Goal: Task Accomplishment & Management: Manage account settings

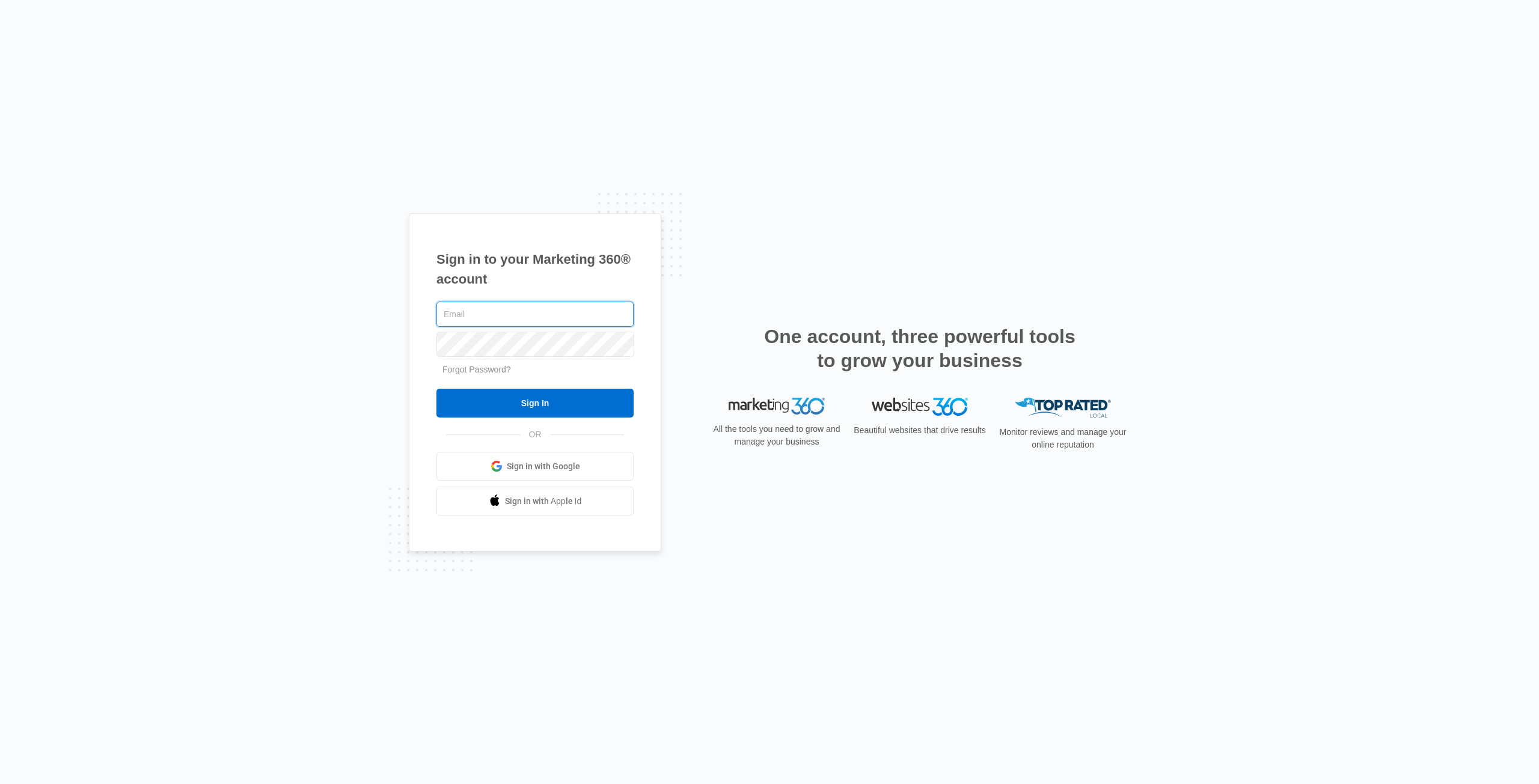
type input "[EMAIL_ADDRESS][PERSON_NAME][DOMAIN_NAME]"
click at [573, 410] on input "Sign In" at bounding box center [535, 403] width 197 height 29
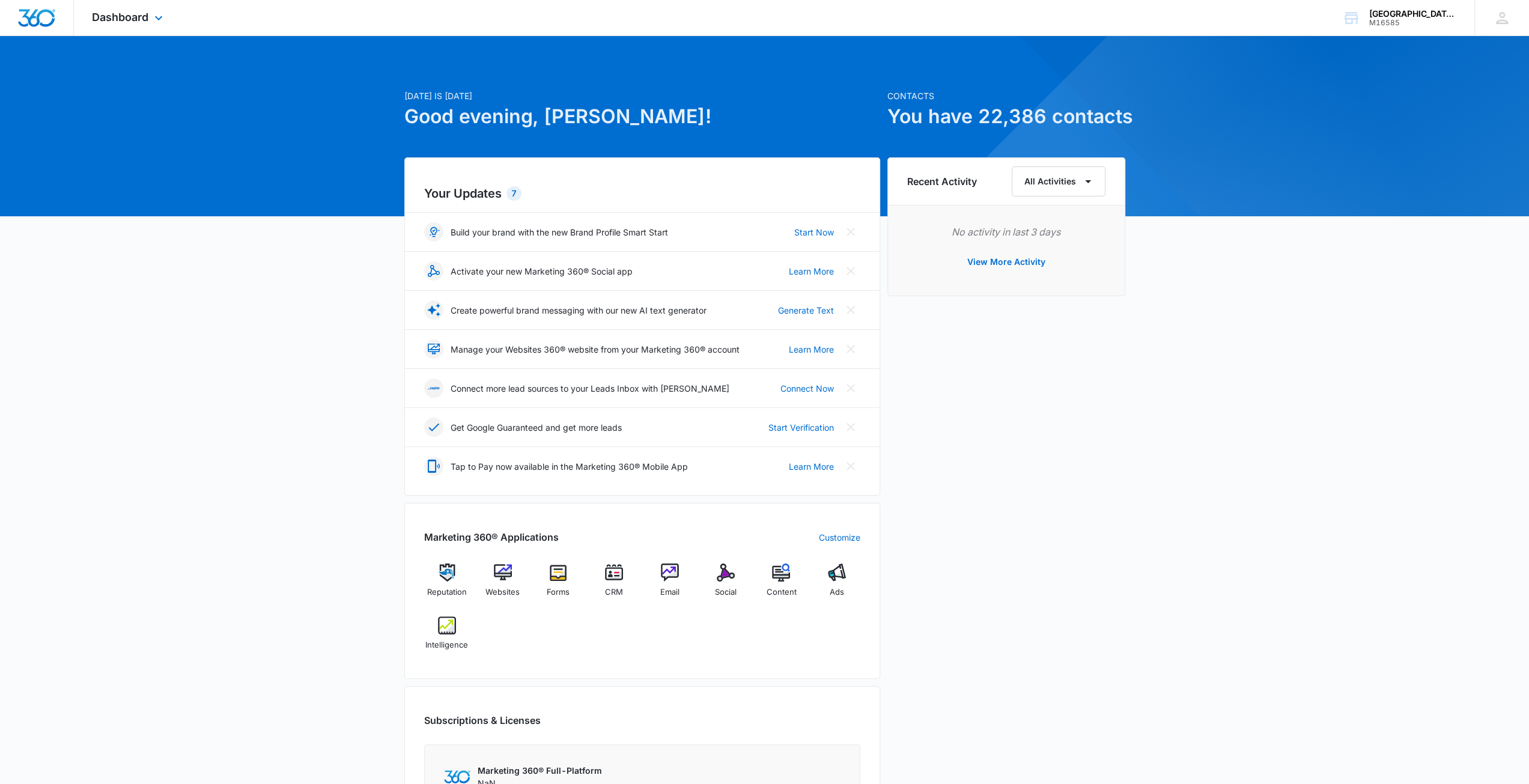
click at [149, 21] on div "Dashboard Apps Reputation Websites Forms CRM Email Social Content Ads Intellige…" at bounding box center [129, 18] width 110 height 36
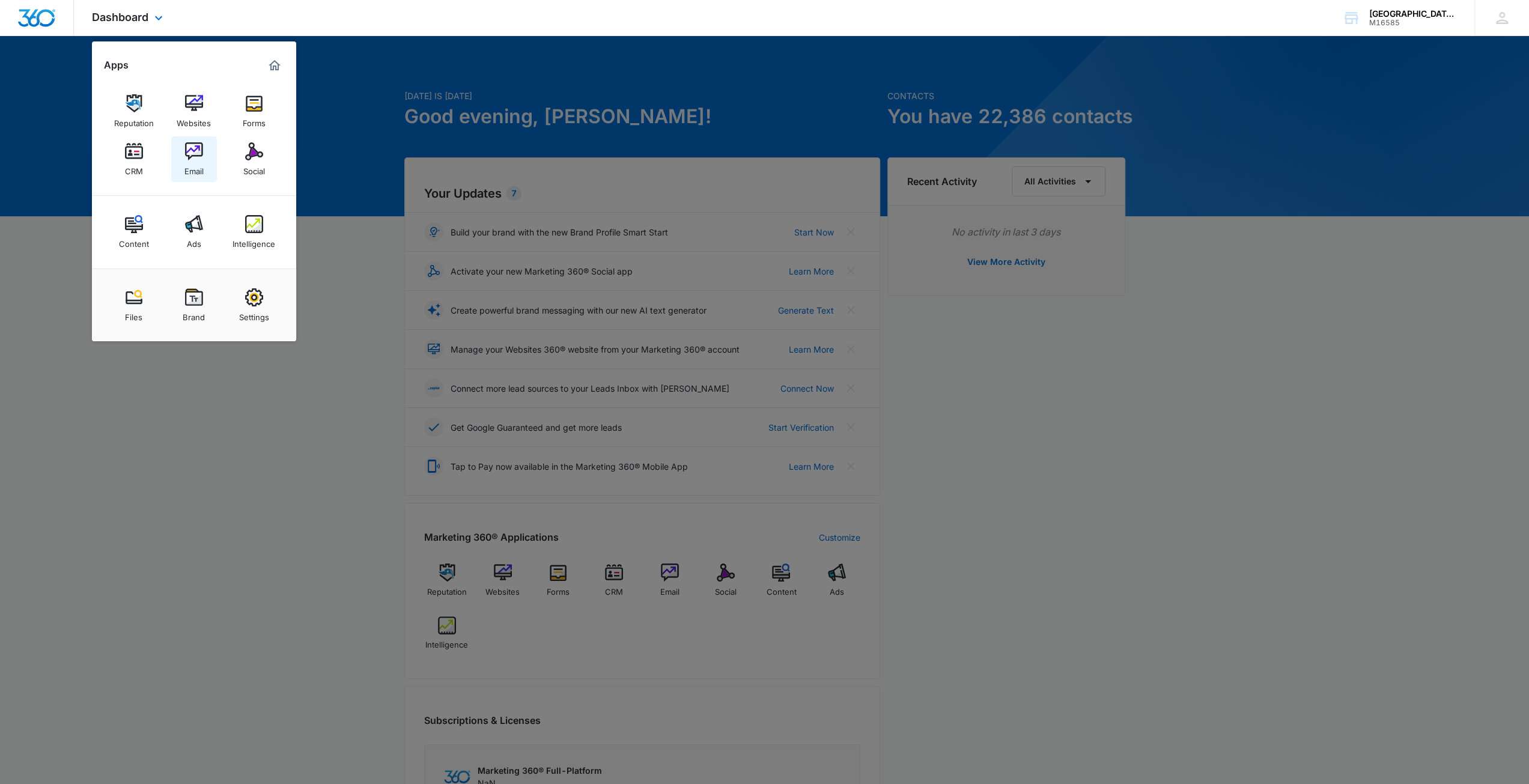
click at [191, 158] on img at bounding box center [193, 151] width 18 height 18
